Goal: Connect with others: Connect with others

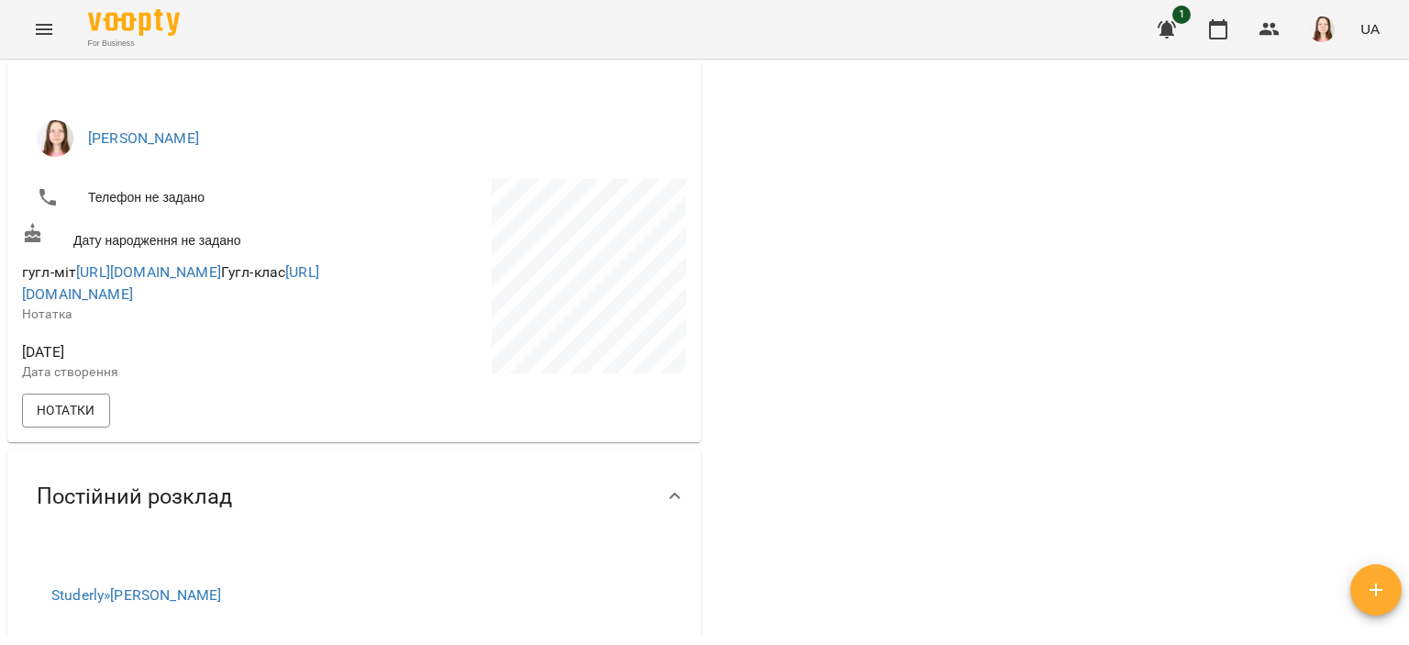
scroll to position [152, 0]
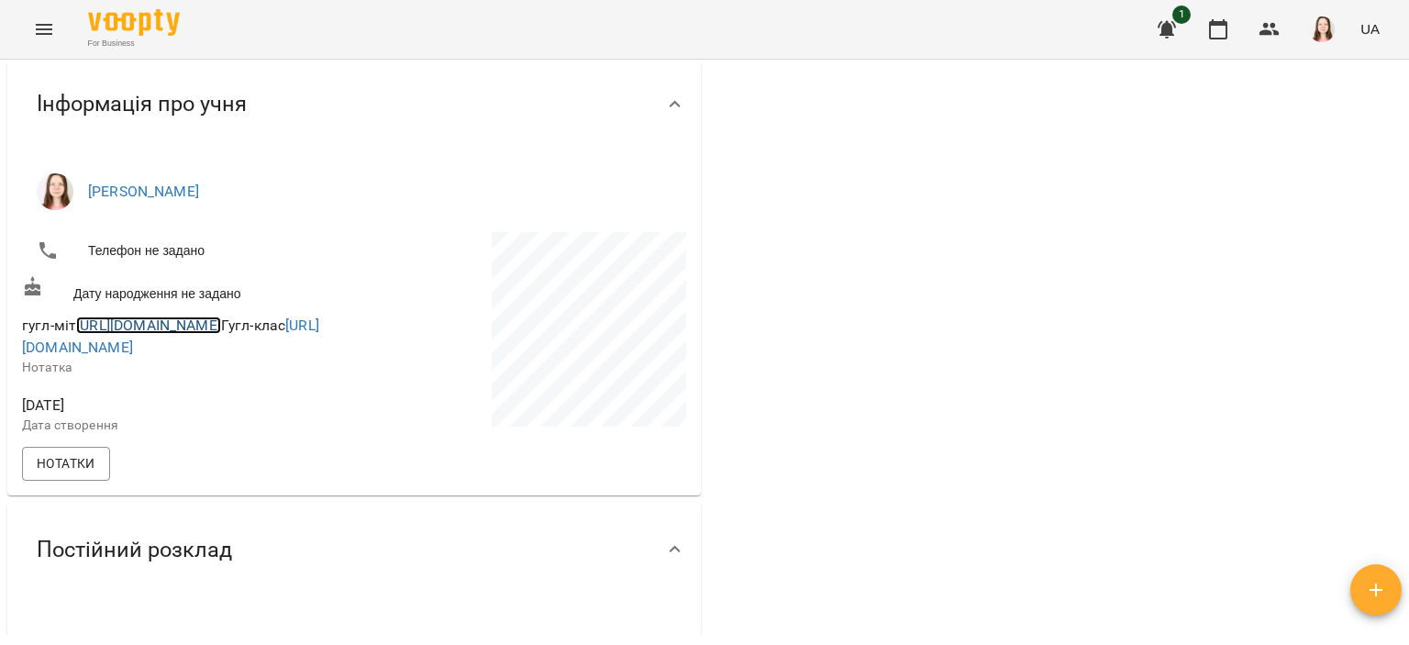
click at [184, 325] on link "[URL][DOMAIN_NAME]" at bounding box center [148, 325] width 145 height 17
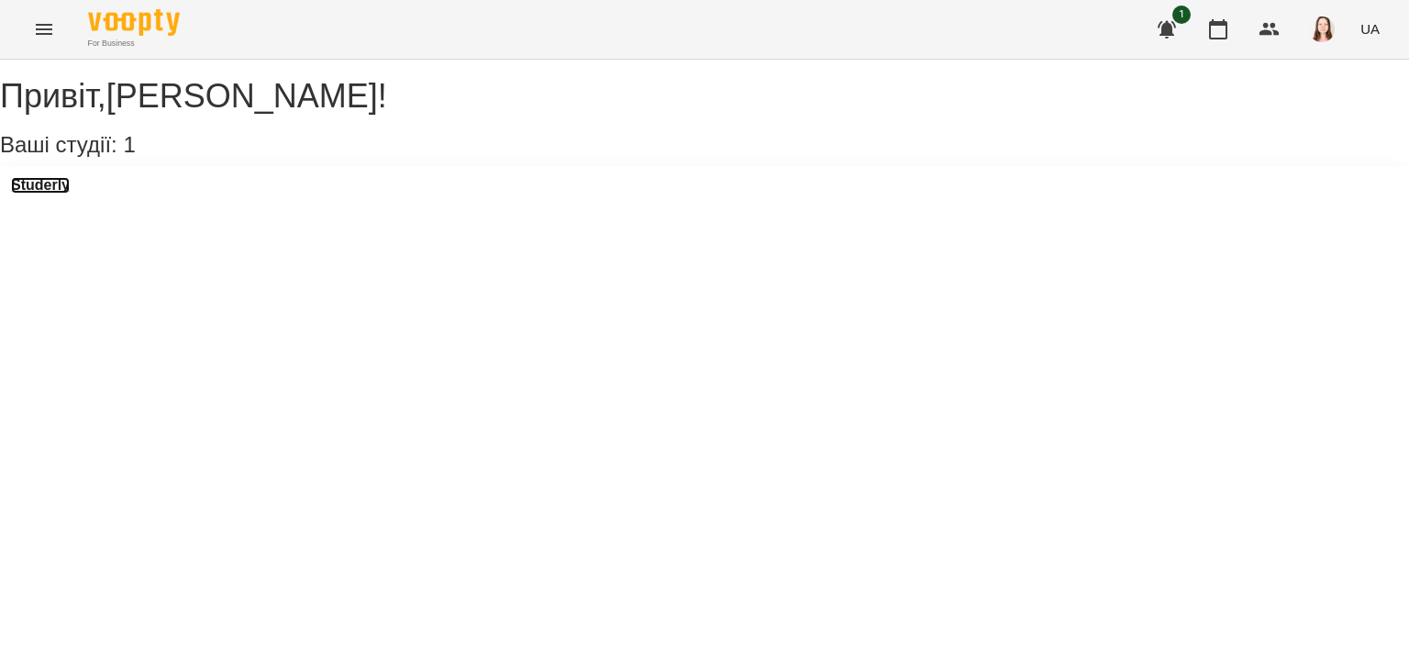
click at [41, 194] on h3 "Studerly" at bounding box center [40, 185] width 59 height 17
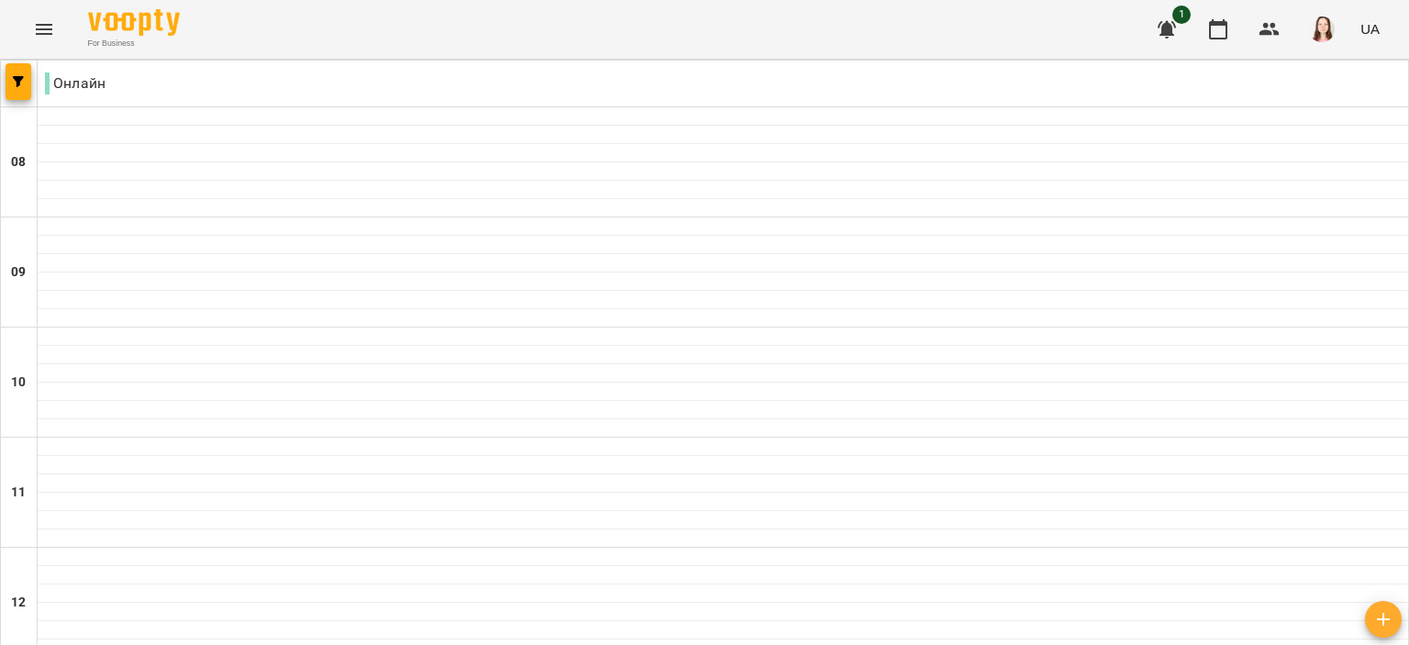
scroll to position [642, 0]
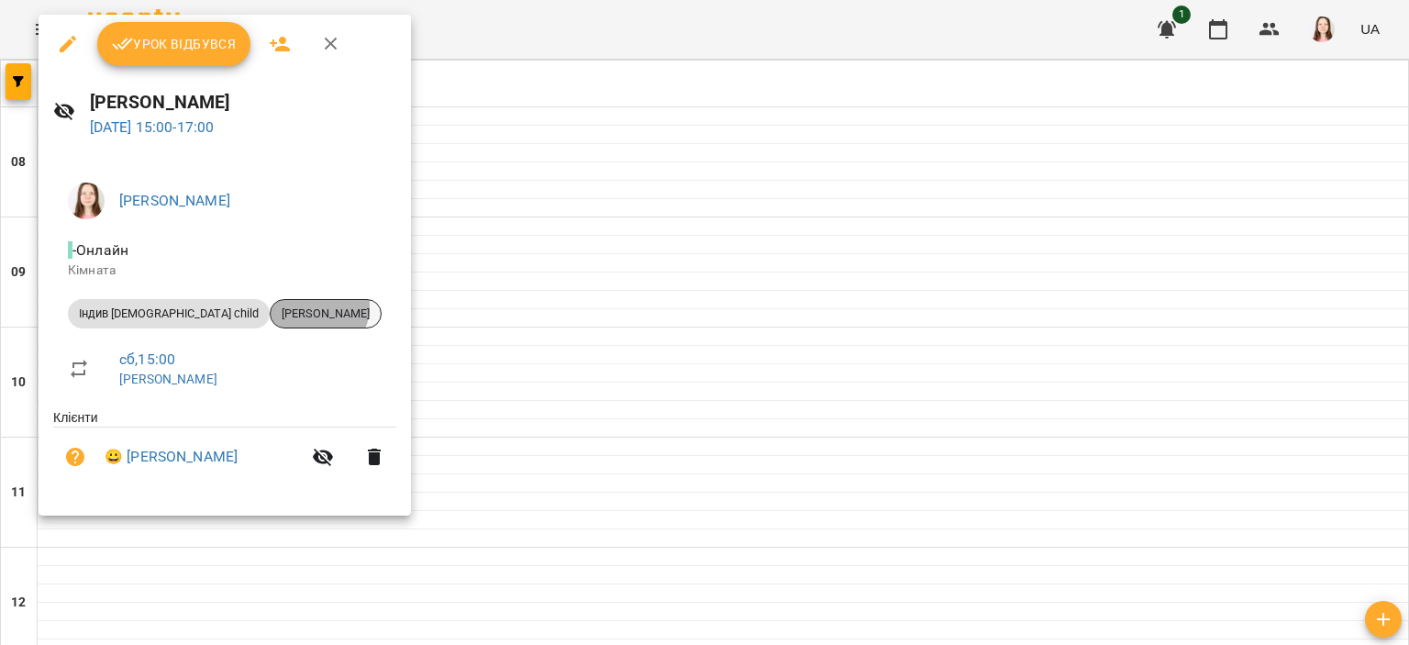
click at [271, 306] on span "[PERSON_NAME]" at bounding box center [326, 314] width 110 height 17
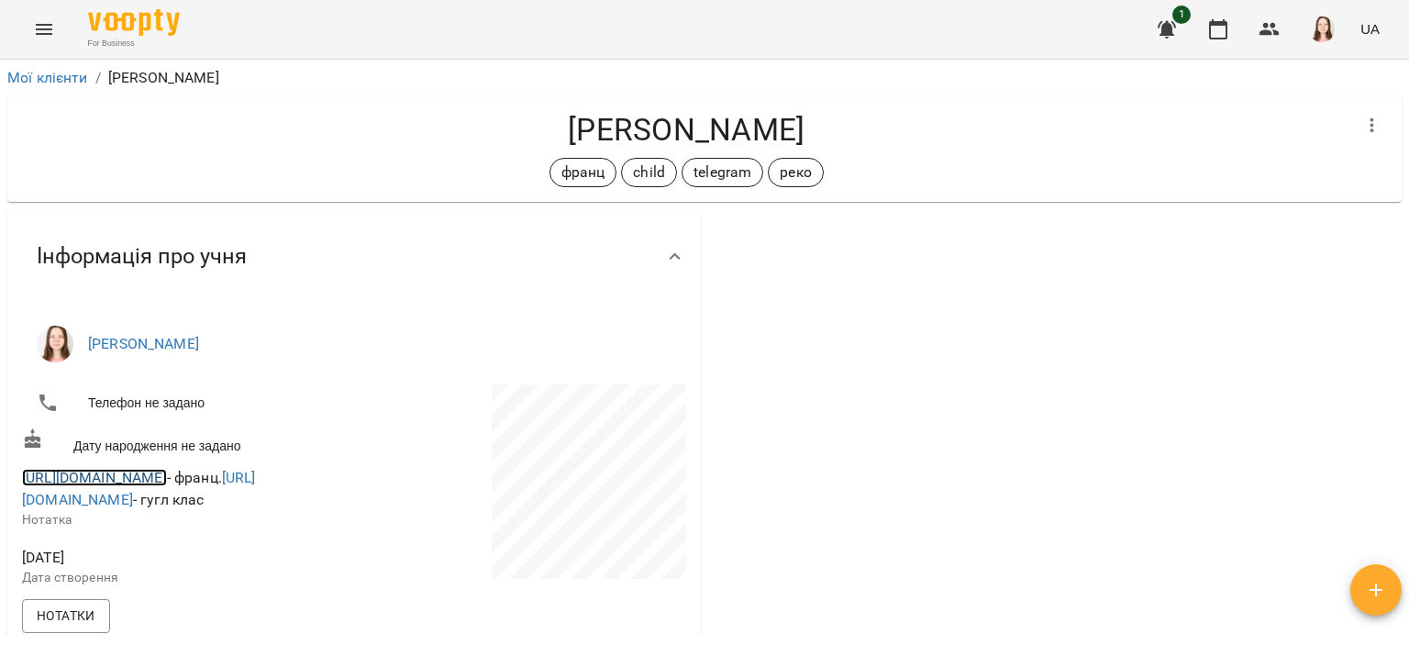
click at [167, 477] on link "[URL][DOMAIN_NAME]" at bounding box center [94, 477] width 145 height 17
